Goal: Task Accomplishment & Management: Complete application form

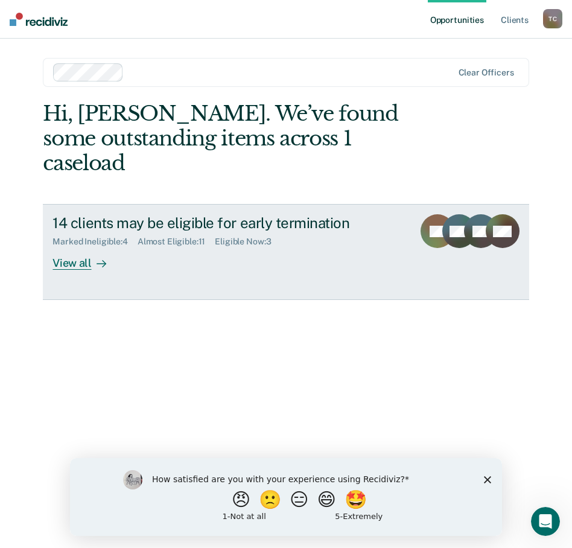
click at [71, 247] on div "View all" at bounding box center [87, 259] width 68 height 24
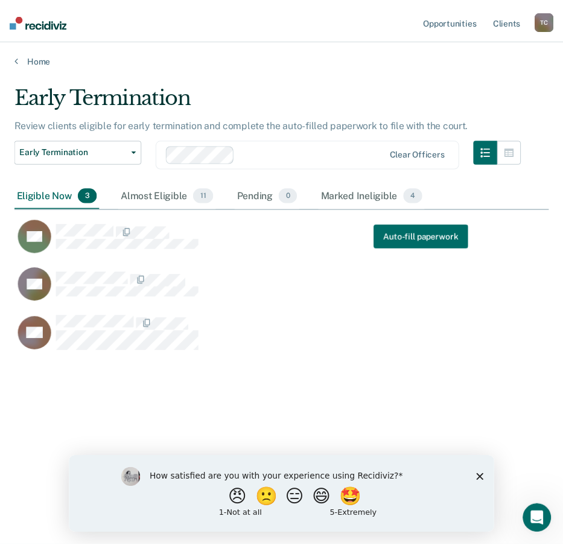
scroll to position [365, 534]
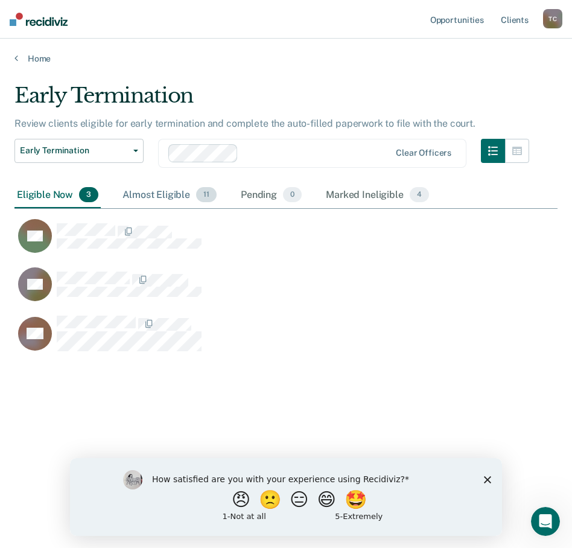
click at [176, 191] on div "Almost Eligible 11" at bounding box center [169, 195] width 99 height 27
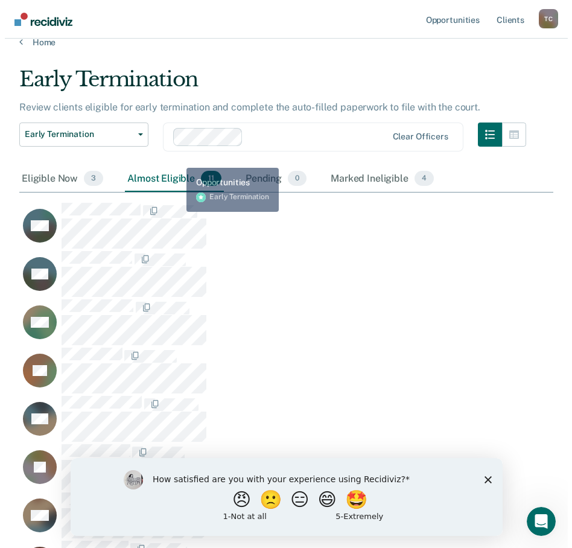
scroll to position [0, 0]
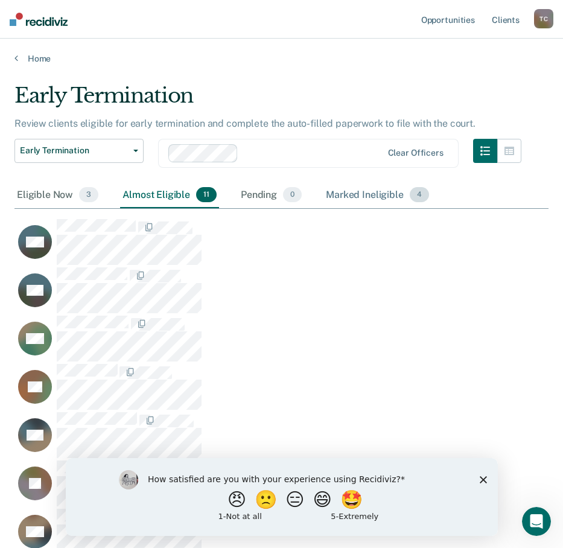
click at [343, 197] on div "Marked Ineligible 4" at bounding box center [378, 195] width 108 height 27
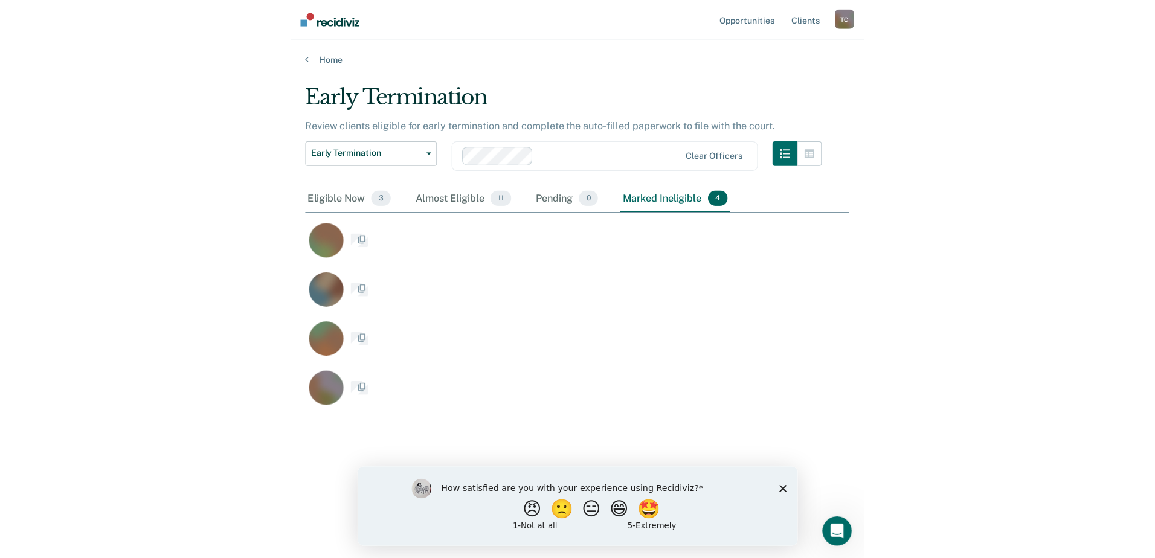
scroll to position [10, 10]
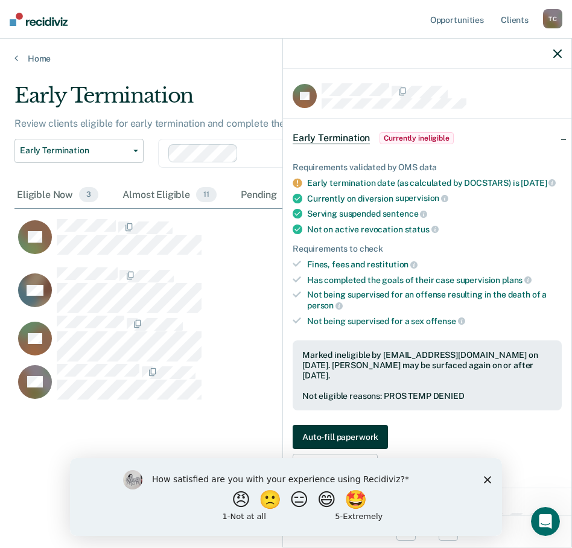
click at [330, 432] on button "Auto-fill paperwork" at bounding box center [340, 437] width 95 height 24
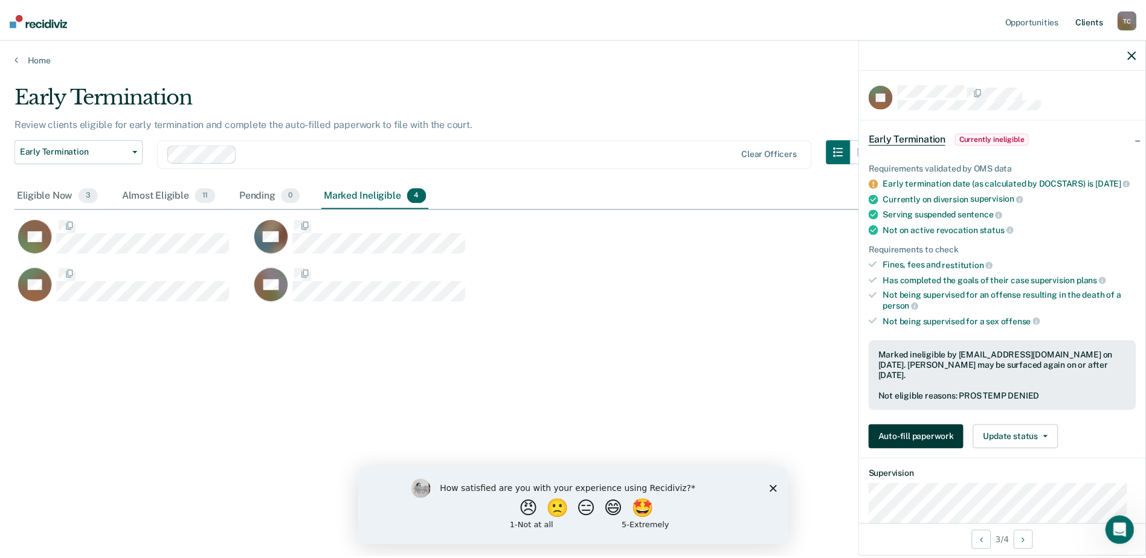
scroll to position [375, 1117]
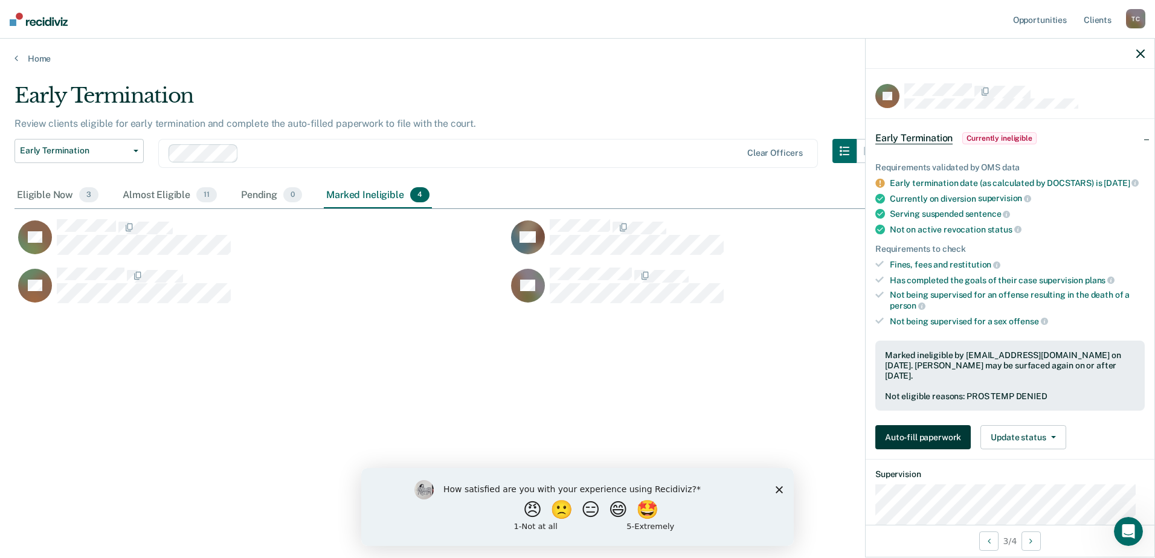
click at [572, 440] on button "Auto-fill paperwork" at bounding box center [922, 437] width 95 height 24
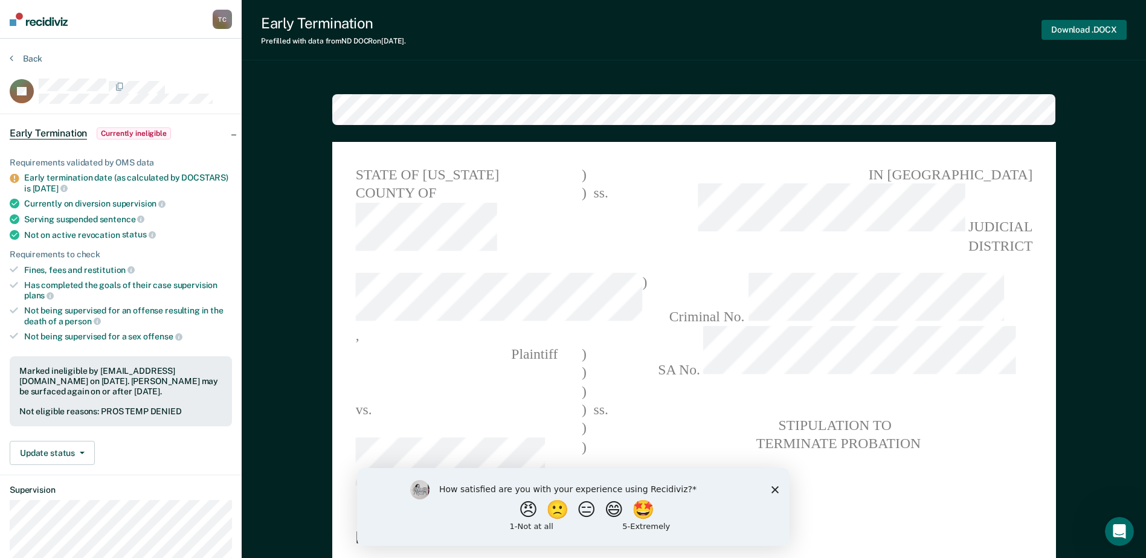
click at [572, 34] on button "Download .DOCX" at bounding box center [1083, 30] width 85 height 20
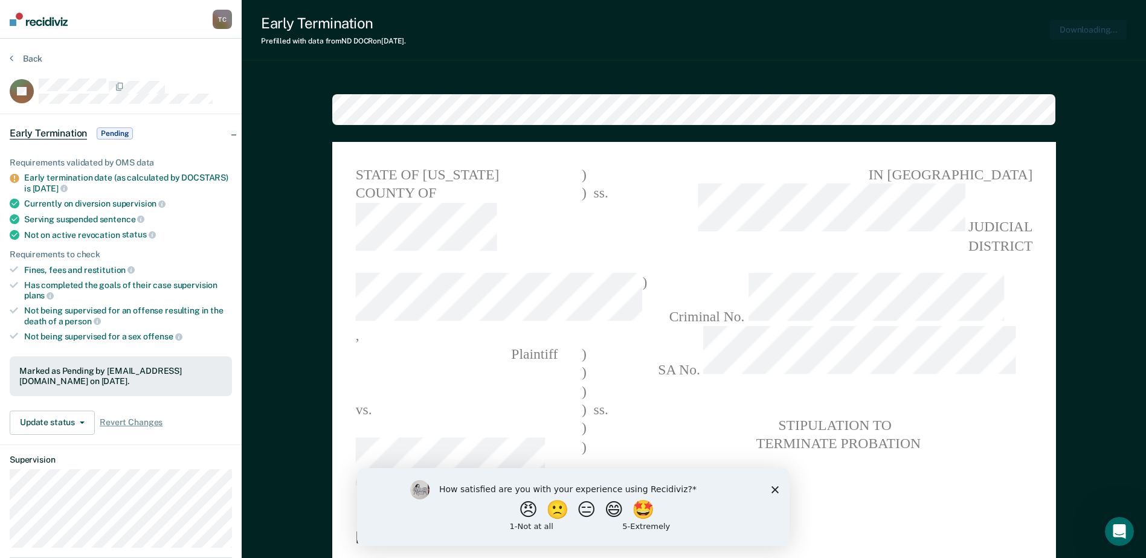
type textarea "x"
